Goal: Ask a question

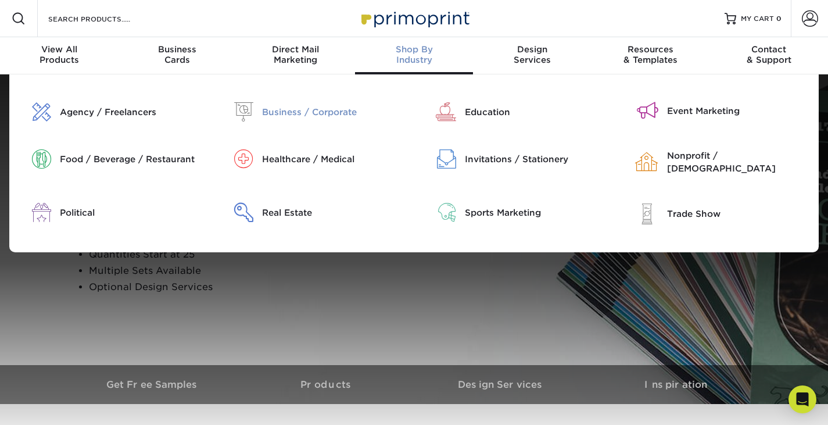
click at [291, 113] on div "Business / Corporate" at bounding box center [333, 112] width 143 height 13
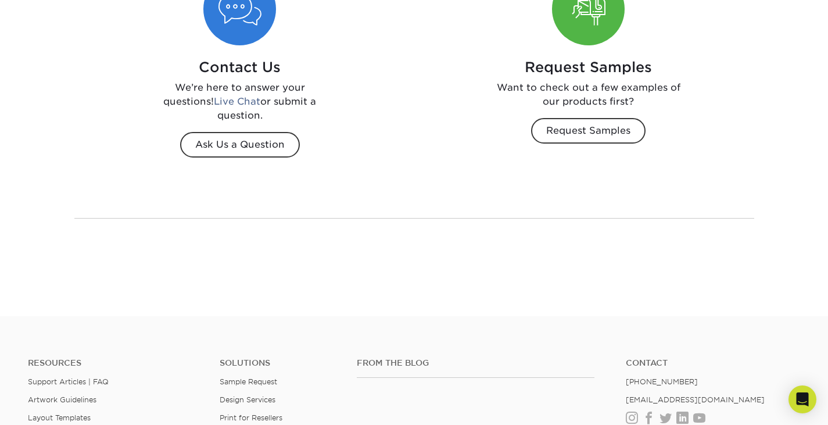
scroll to position [1587, 0]
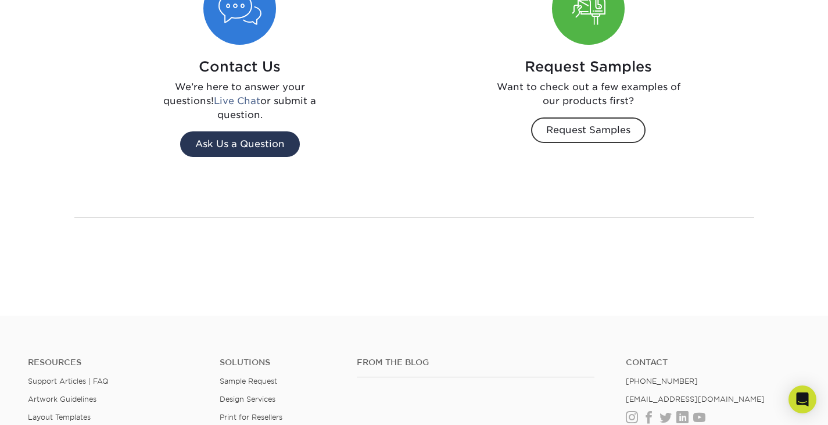
click at [247, 136] on span "Ask Us a Question" at bounding box center [240, 144] width 120 height 26
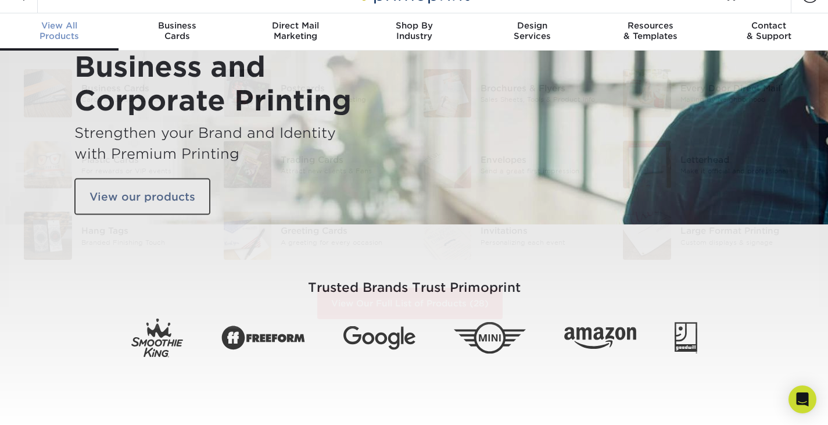
scroll to position [0, 0]
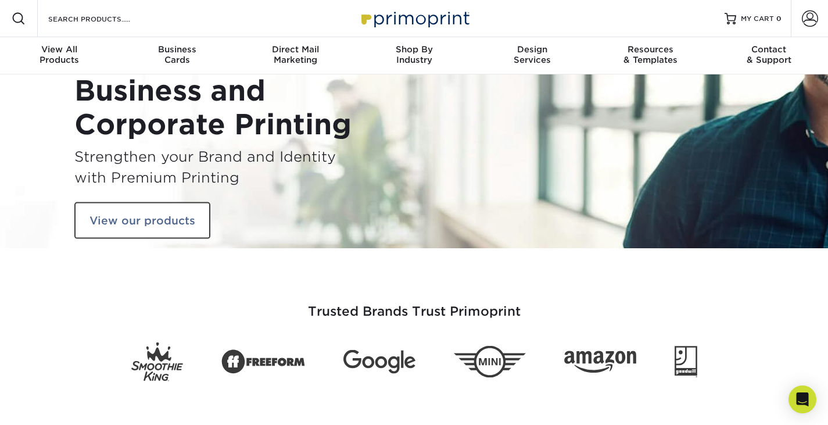
click at [420, 24] on img at bounding box center [414, 18] width 116 height 25
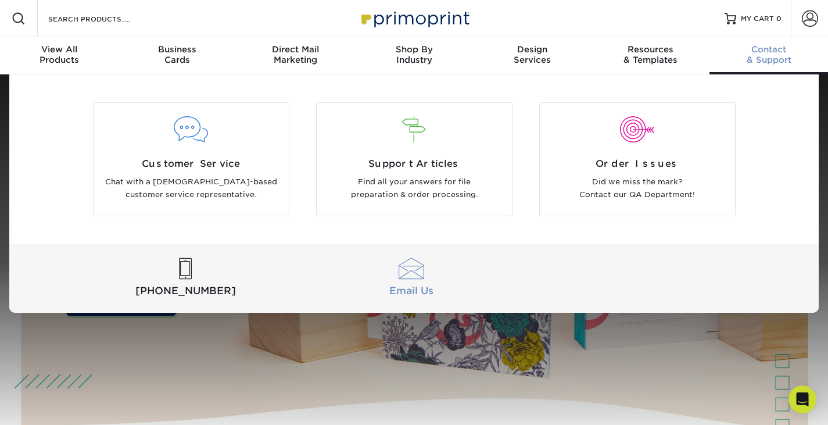
click at [430, 277] on div at bounding box center [411, 268] width 221 height 21
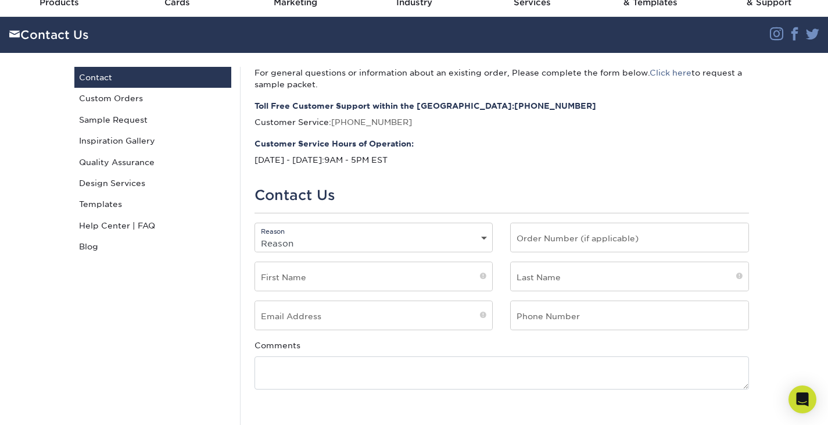
scroll to position [58, 0]
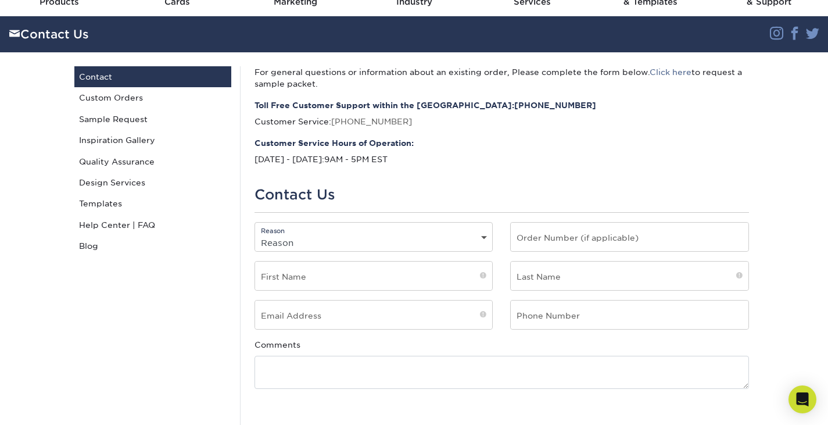
click at [323, 242] on select "Reason General File Preparation Order Status Online Design Issue with your prin…" at bounding box center [374, 242] width 238 height 17
click at [387, 215] on div "For general questions or information about an existing order, Please complete t…" at bounding box center [501, 274] width 523 height 416
click at [607, 98] on div "For general questions or information about an existing order, Please complete t…" at bounding box center [501, 274] width 523 height 416
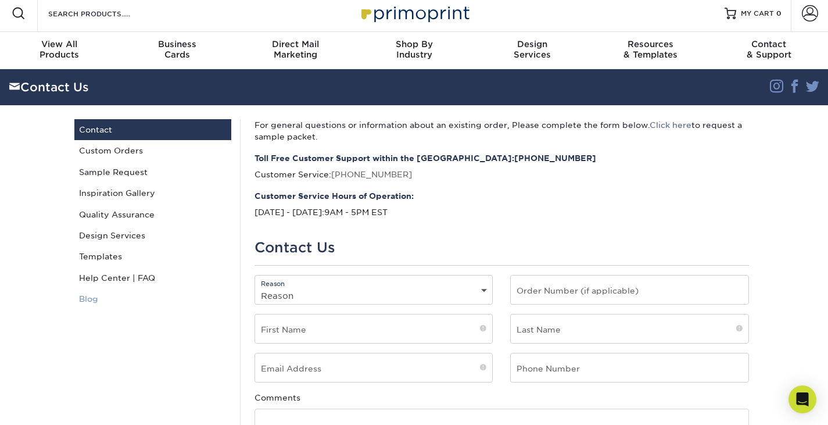
scroll to position [0, 0]
